Goal: Task Accomplishment & Management: Use online tool/utility

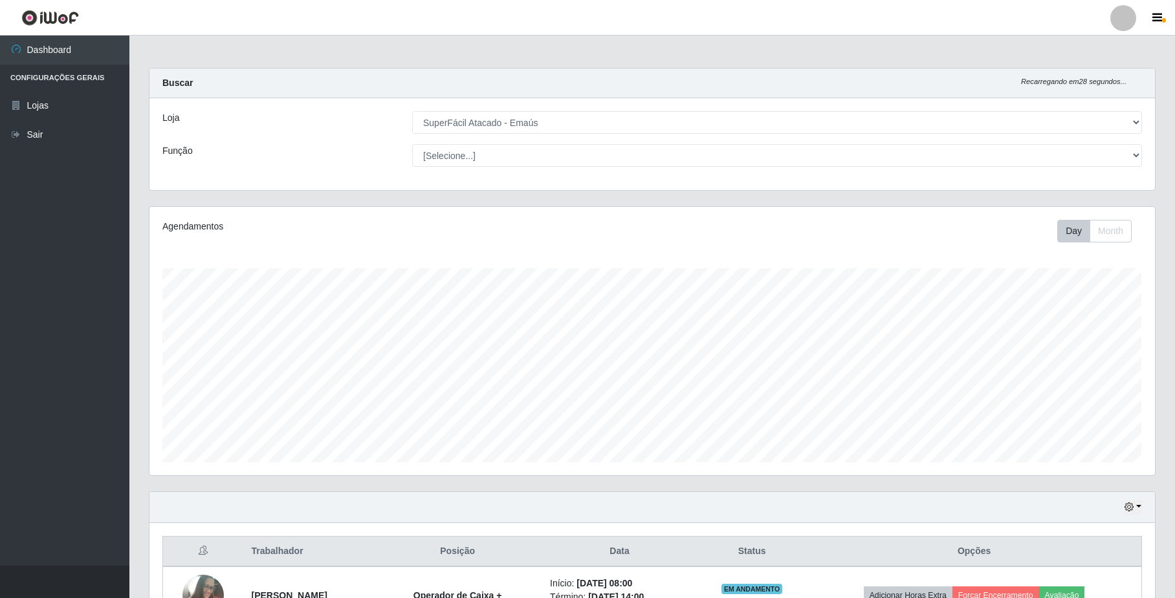
select select "407"
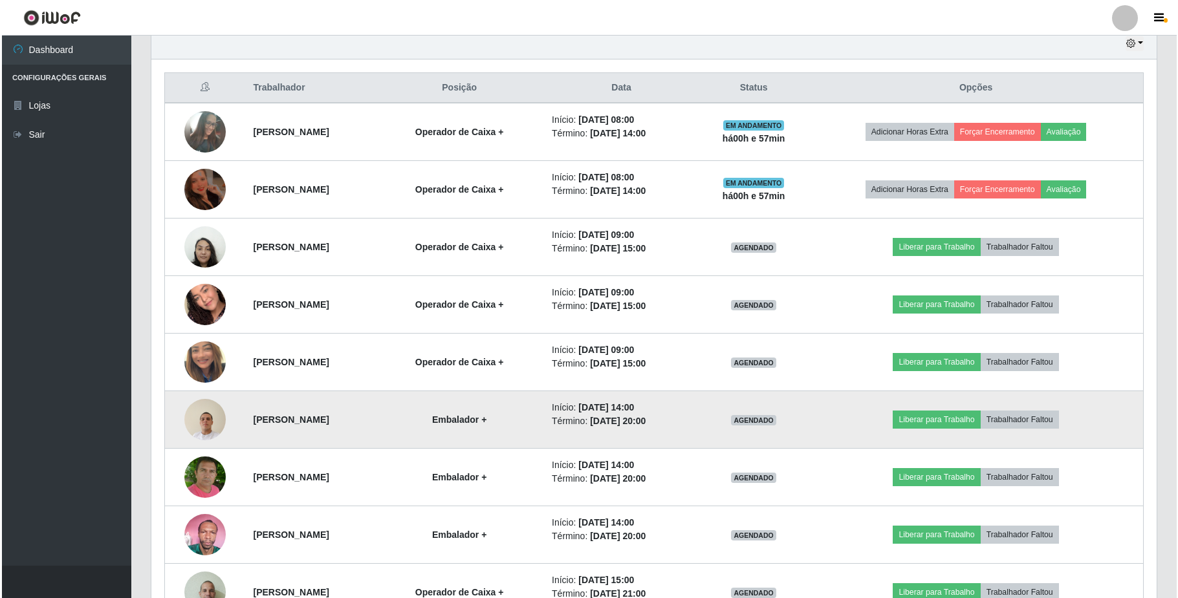
scroll to position [269, 1005]
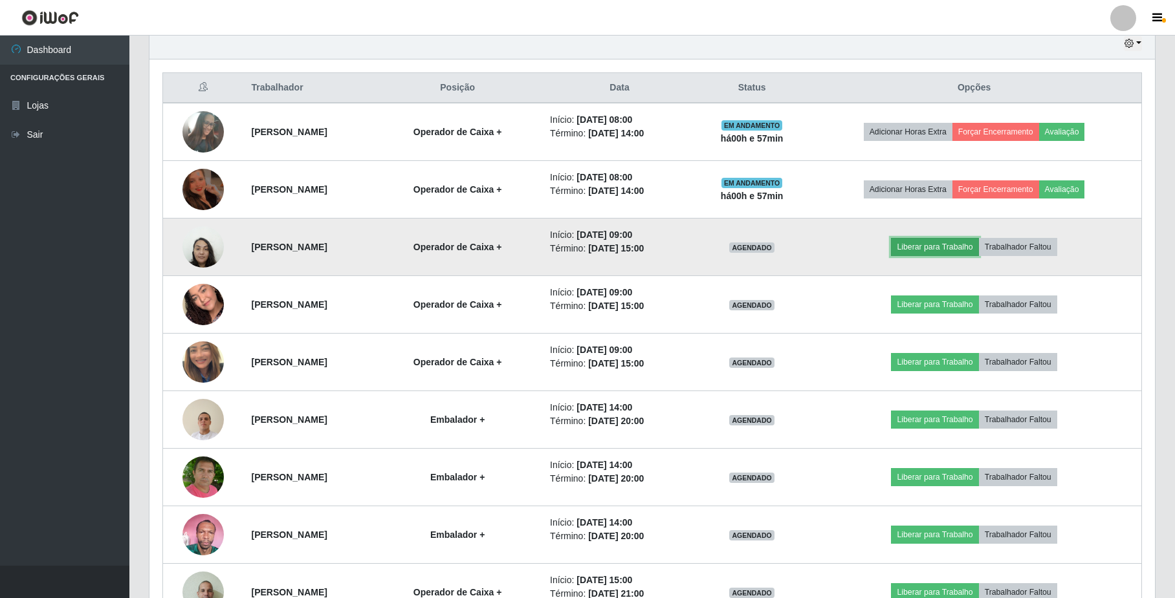
click at [951, 254] on button "Liberar para Trabalho" at bounding box center [934, 247] width 87 height 18
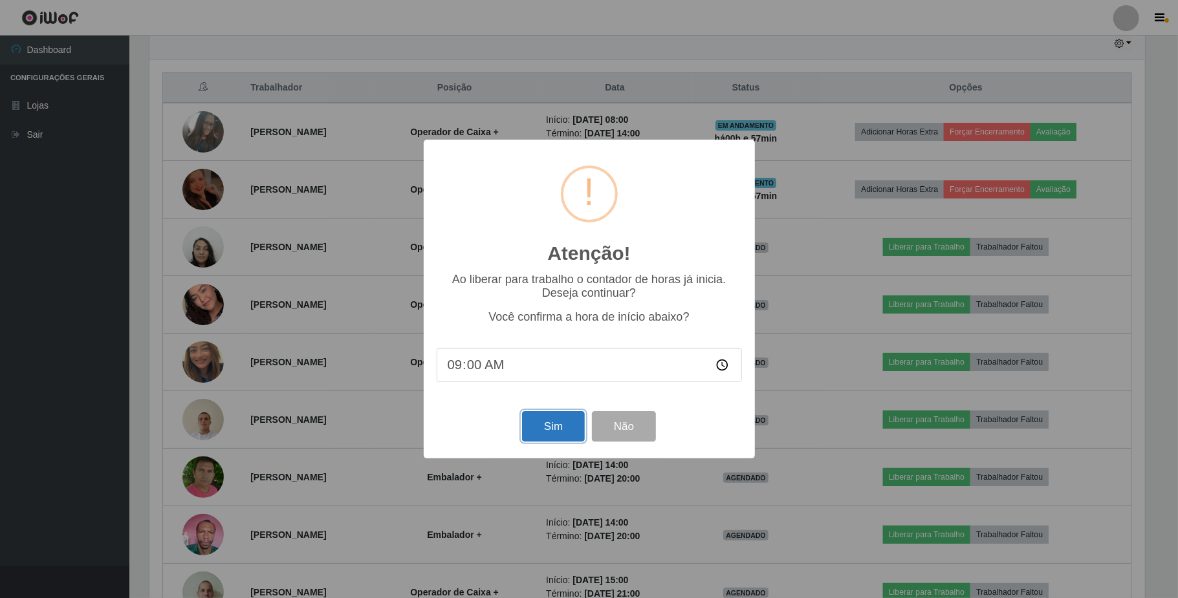
click at [568, 431] on button "Sim" at bounding box center [553, 426] width 63 height 30
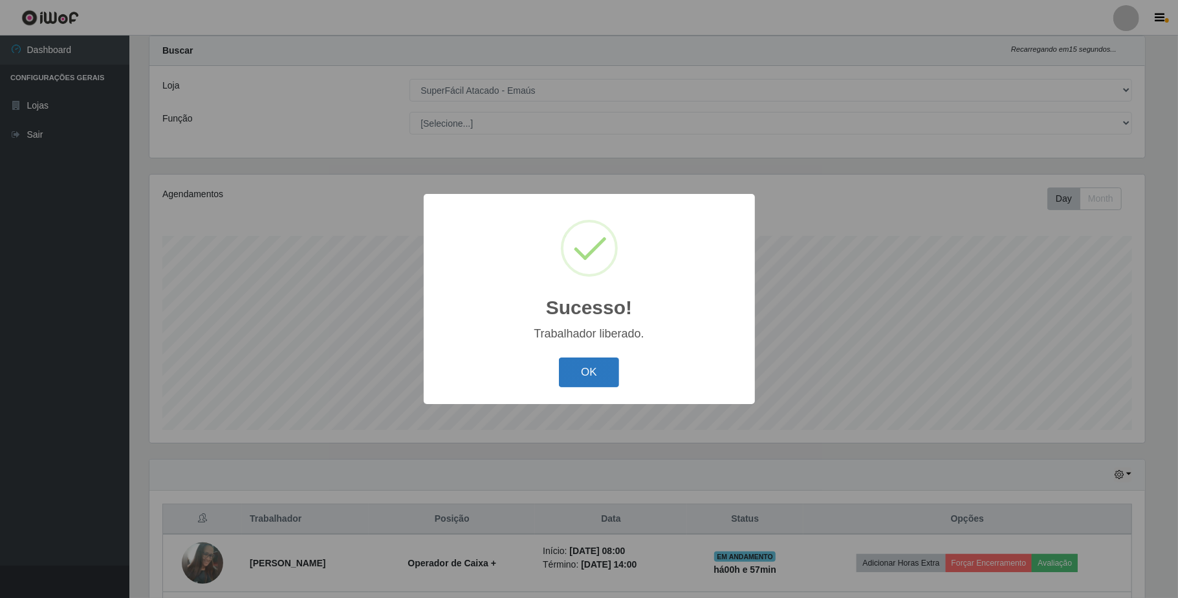
click at [601, 371] on button "OK" at bounding box center [589, 373] width 60 height 30
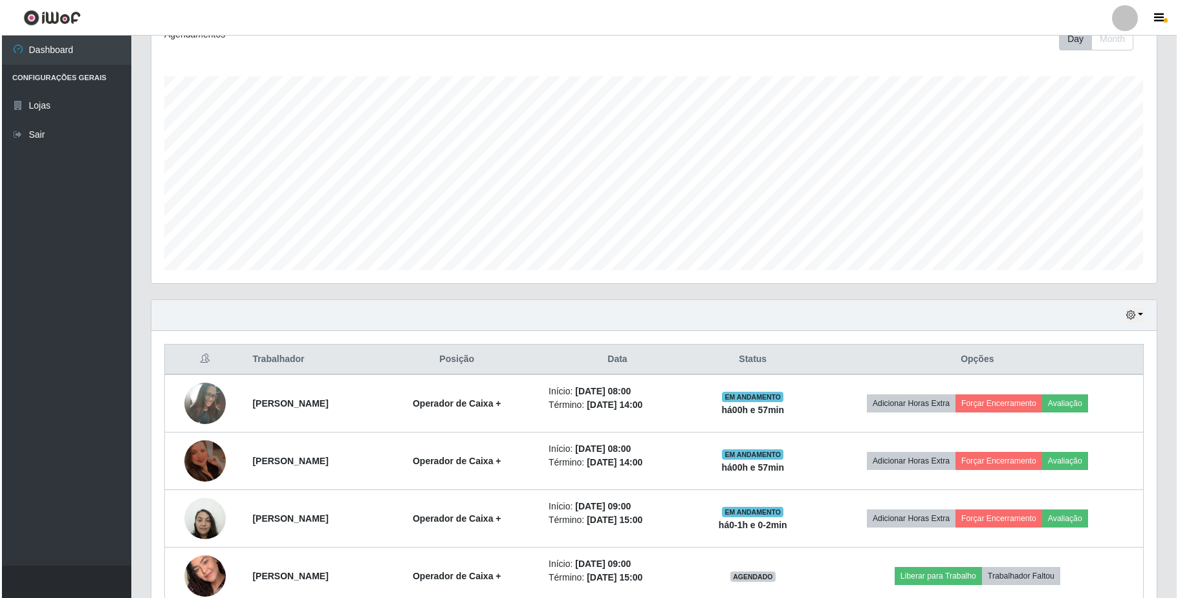
scroll to position [291, 0]
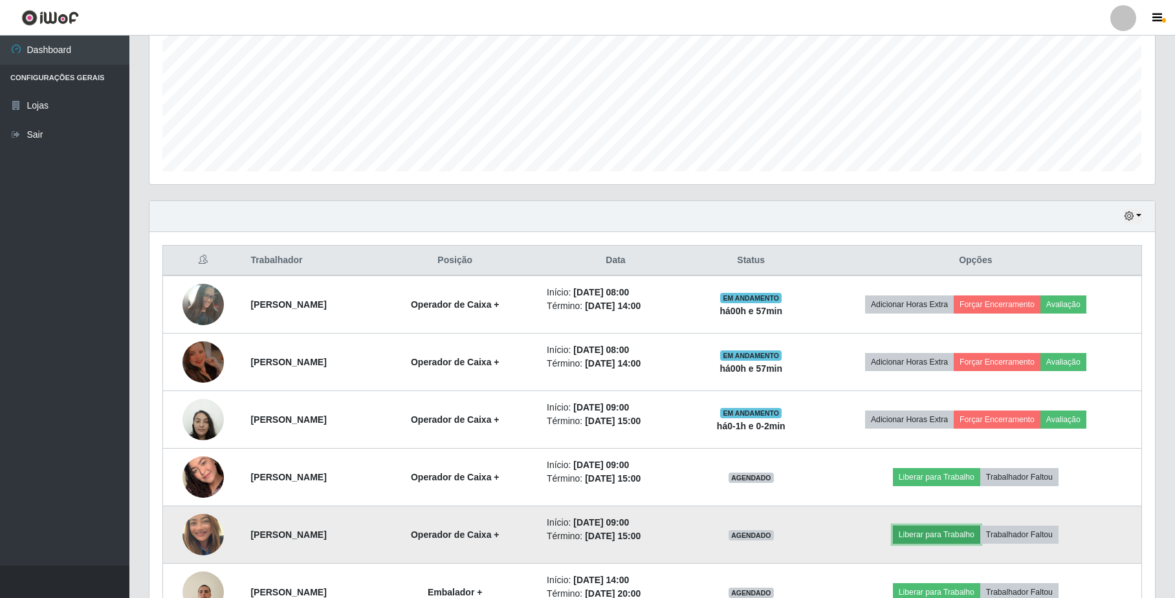
click at [938, 540] on button "Liberar para Trabalho" at bounding box center [936, 535] width 87 height 18
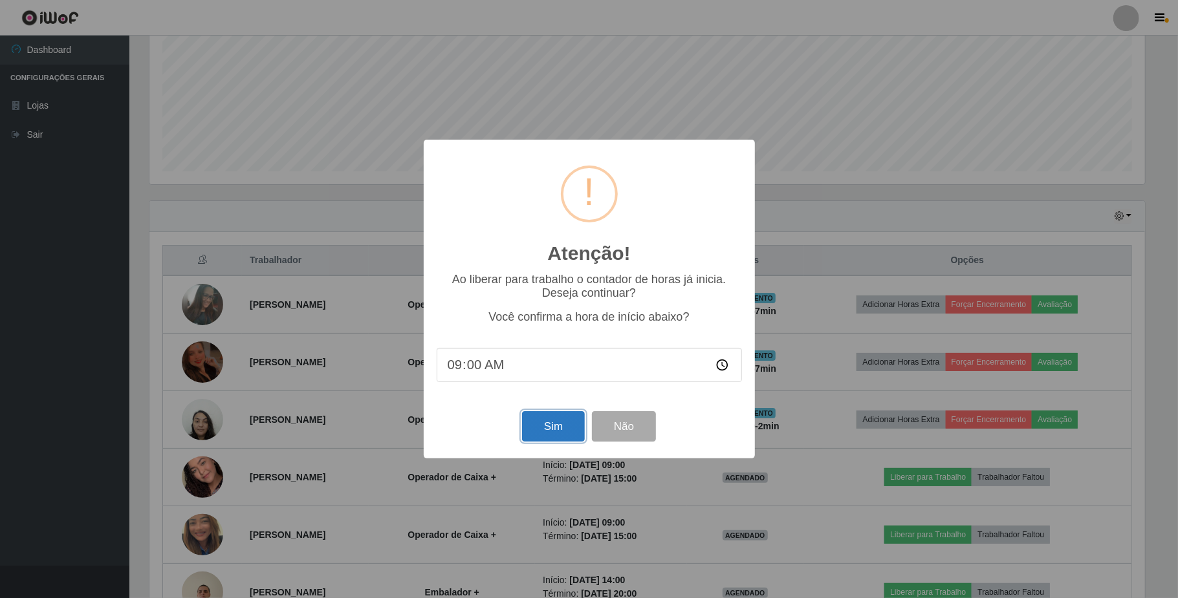
click at [554, 432] on button "Sim" at bounding box center [553, 426] width 63 height 30
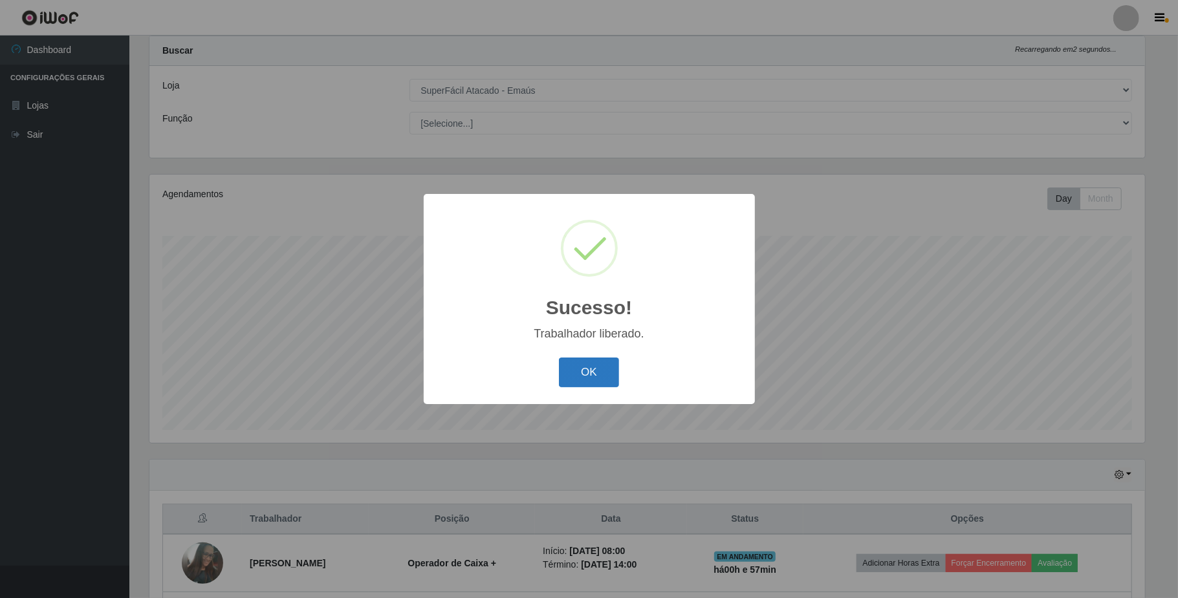
click at [570, 375] on button "OK" at bounding box center [589, 373] width 60 height 30
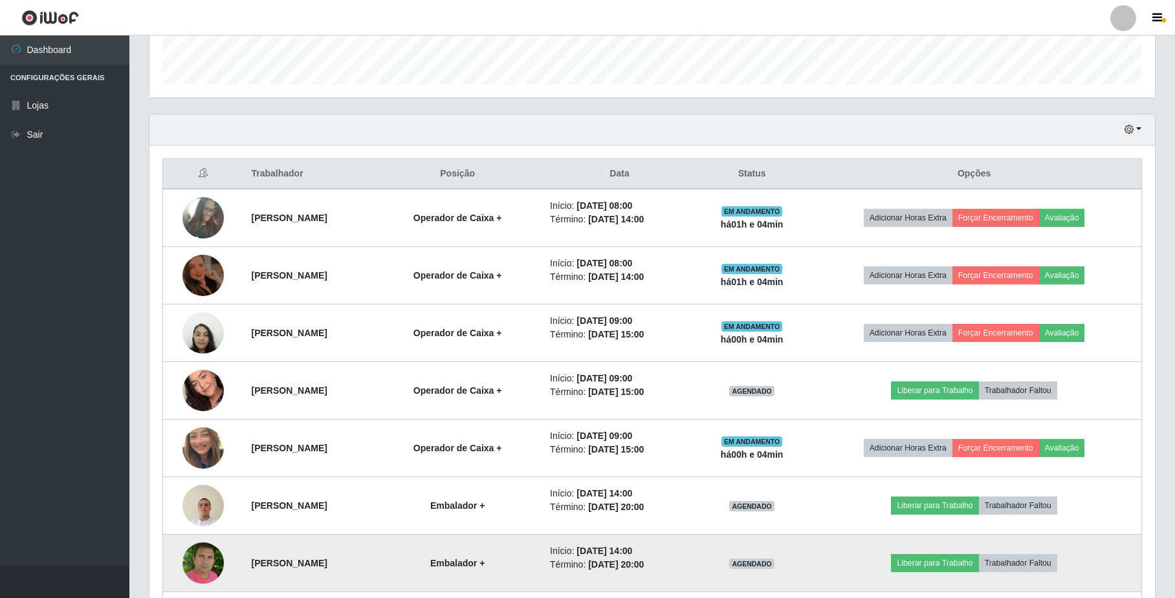
scroll to position [464, 0]
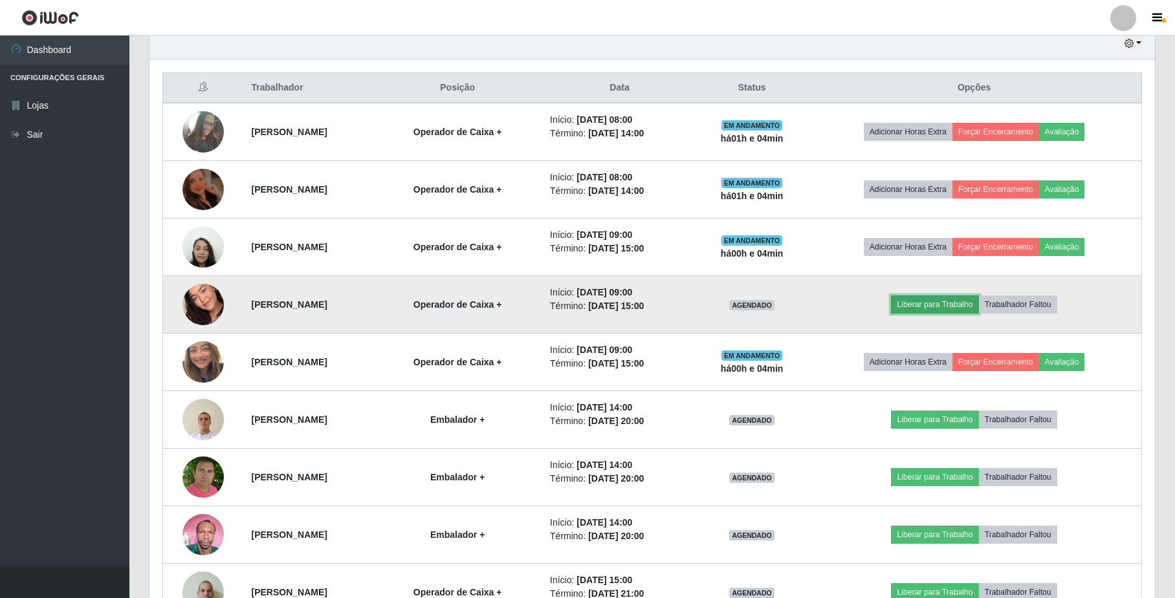
click at [942, 312] on button "Liberar para Trabalho" at bounding box center [934, 305] width 87 height 18
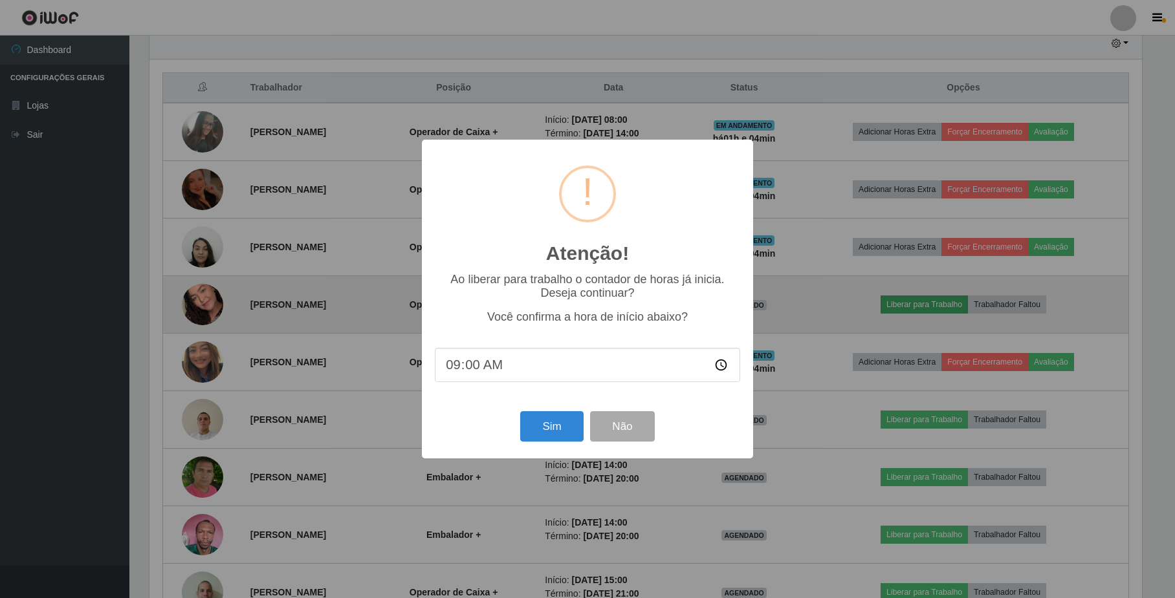
scroll to position [269, 995]
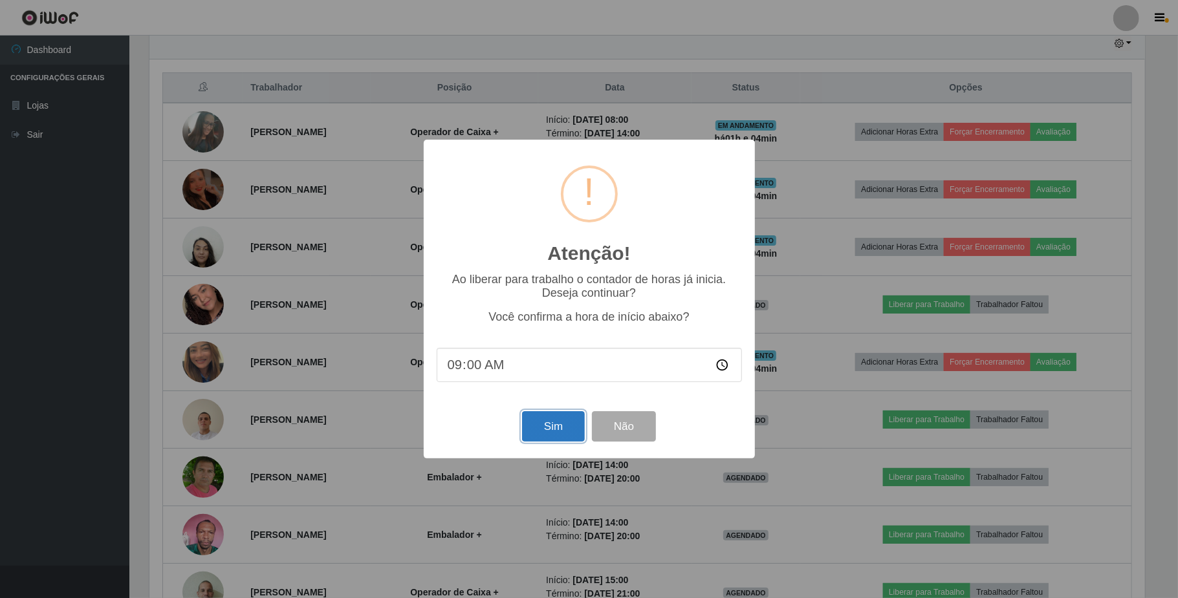
click at [568, 430] on button "Sim" at bounding box center [553, 426] width 63 height 30
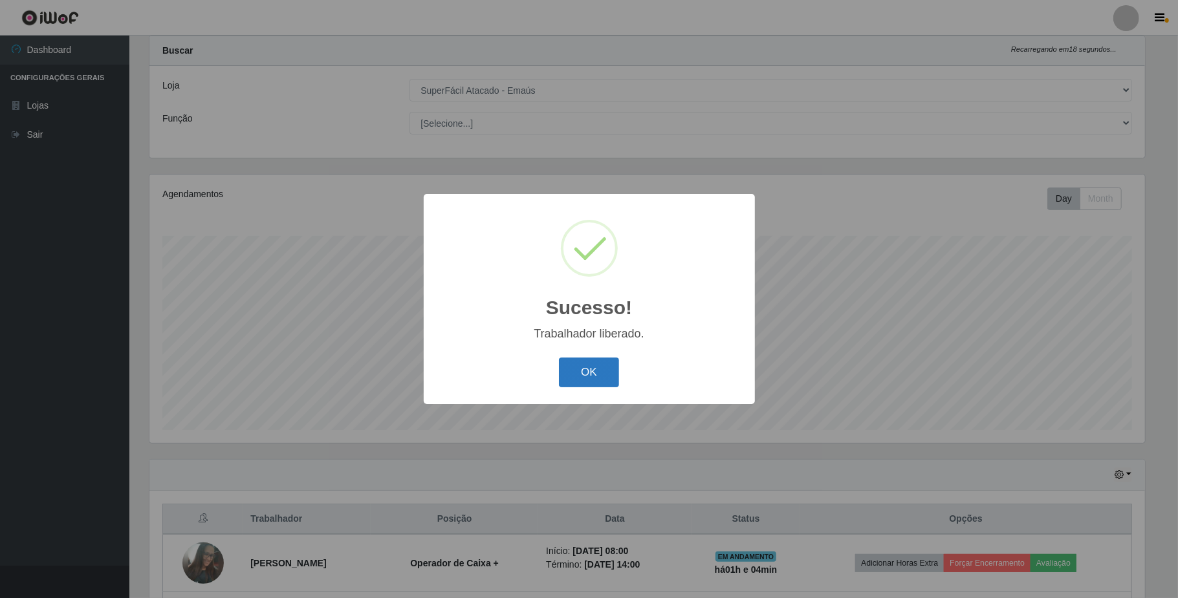
click at [578, 376] on button "OK" at bounding box center [589, 373] width 60 height 30
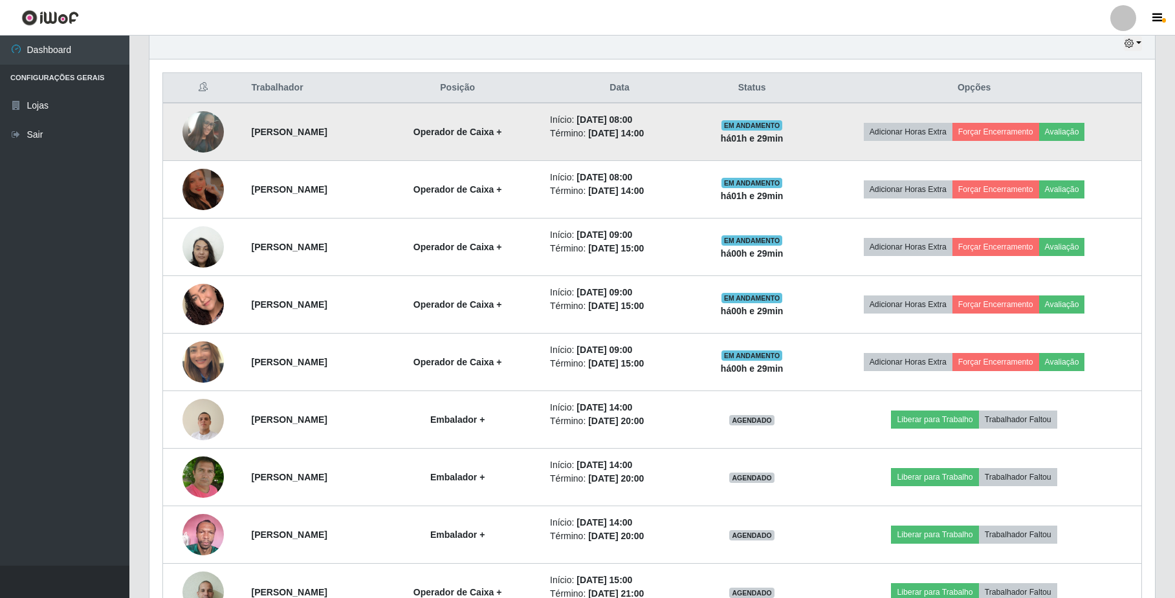
scroll to position [550, 0]
